Goal: Task Accomplishment & Management: Manage account settings

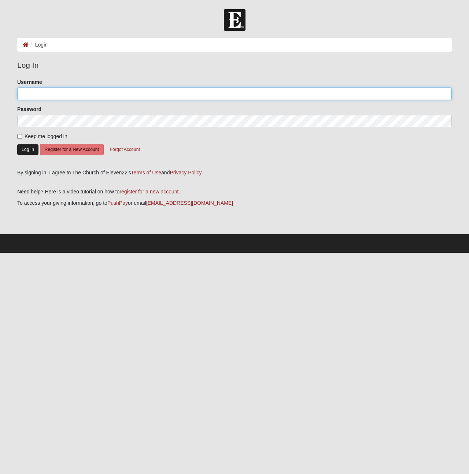
type input "bobt17c3"
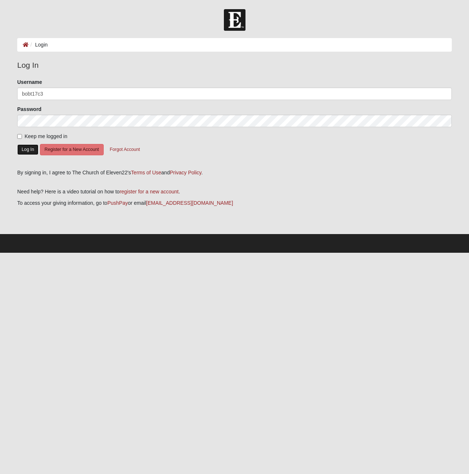
click at [29, 152] on button "Log In" at bounding box center [27, 149] width 21 height 11
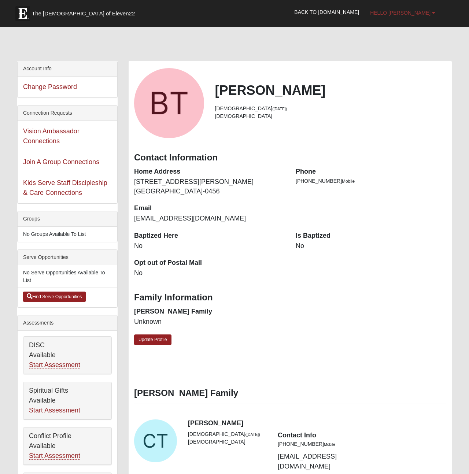
click at [424, 12] on span "Hello [PERSON_NAME]" at bounding box center [400, 13] width 60 height 6
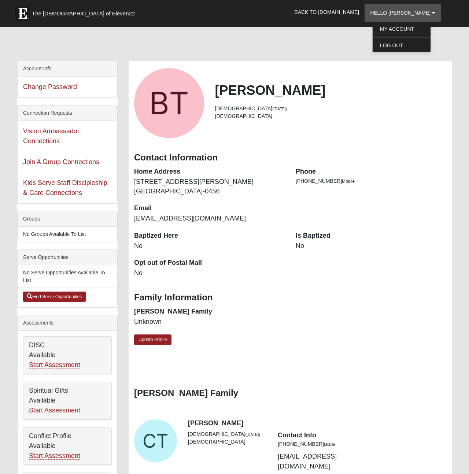
click at [338, 22] on nav "The [DEMOGRAPHIC_DATA] of Eleven22 Hello [PERSON_NAME] My Account Log Out Back …" at bounding box center [234, 13] width 469 height 27
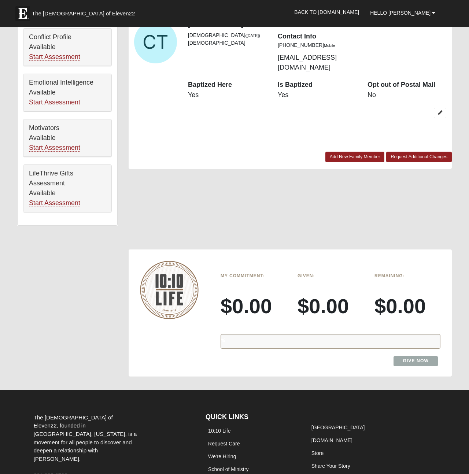
scroll to position [453, 0]
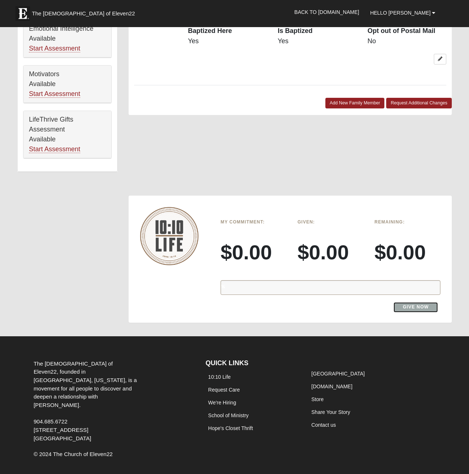
click at [413, 302] on link "Give Now" at bounding box center [416, 307] width 44 height 10
